Goal: Transaction & Acquisition: Subscribe to service/newsletter

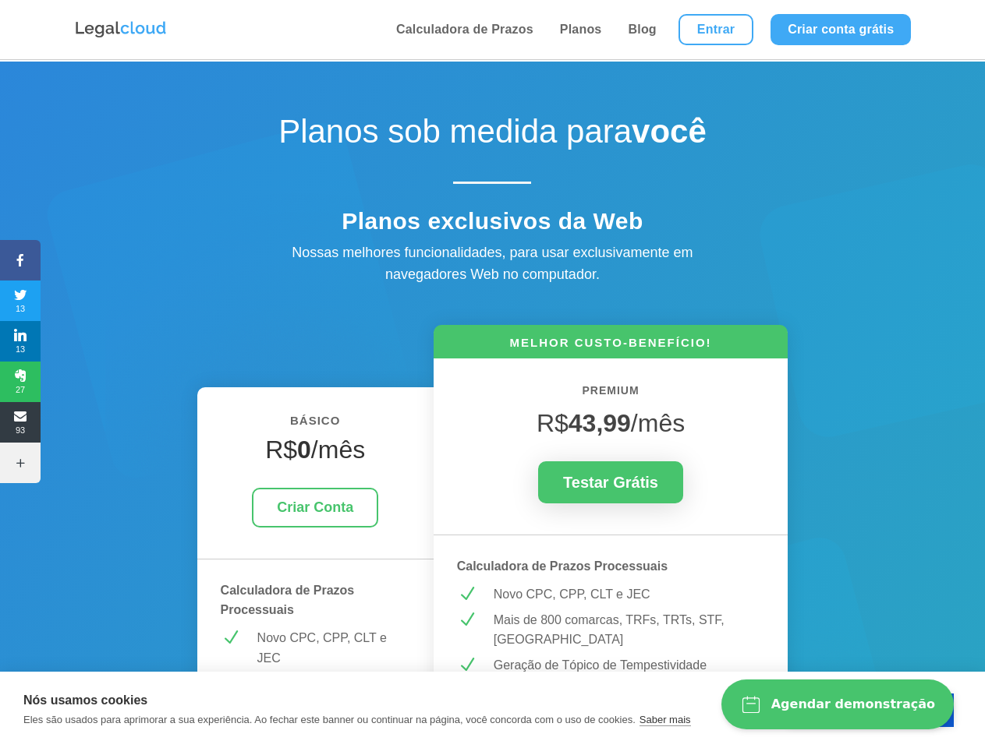
click at [20, 260] on icon at bounding box center [20, 260] width 41 height 12
click at [20, 301] on span "13" at bounding box center [20, 300] width 41 height 25
click at [20, 341] on span "13" at bounding box center [20, 341] width 41 height 25
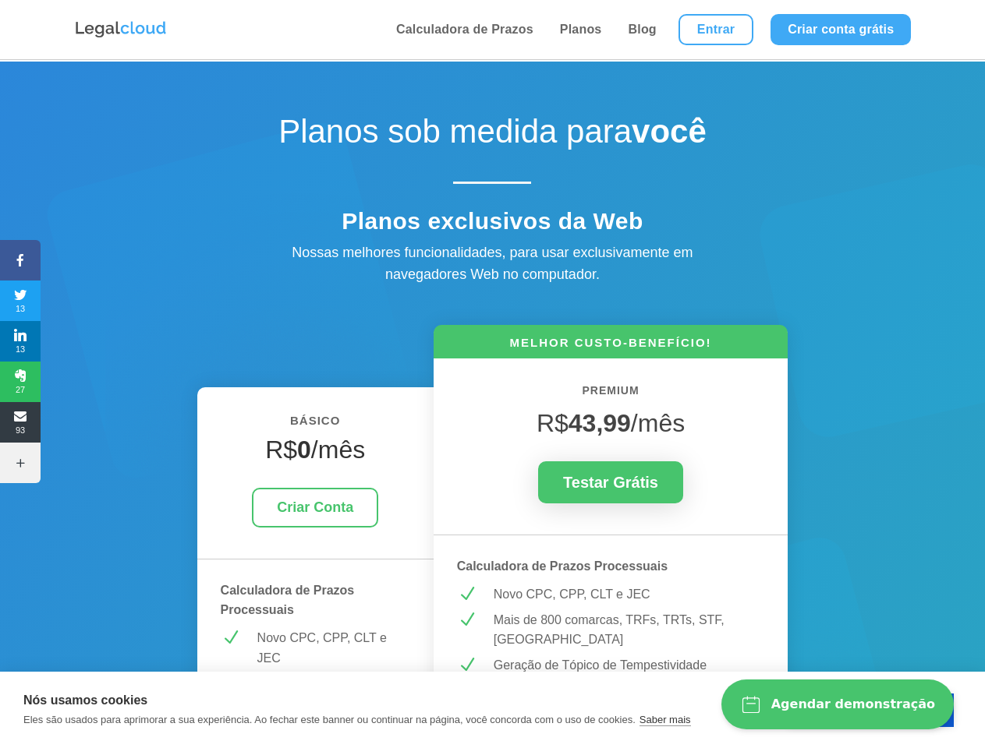
click at [20, 382] on span "27" at bounding box center [20, 381] width 41 height 25
click at [20, 422] on span "93" at bounding box center [20, 422] width 41 height 25
click at [20, 463] on icon at bounding box center [20, 463] width 41 height 12
